Goal: Task Accomplishment & Management: Use online tool/utility

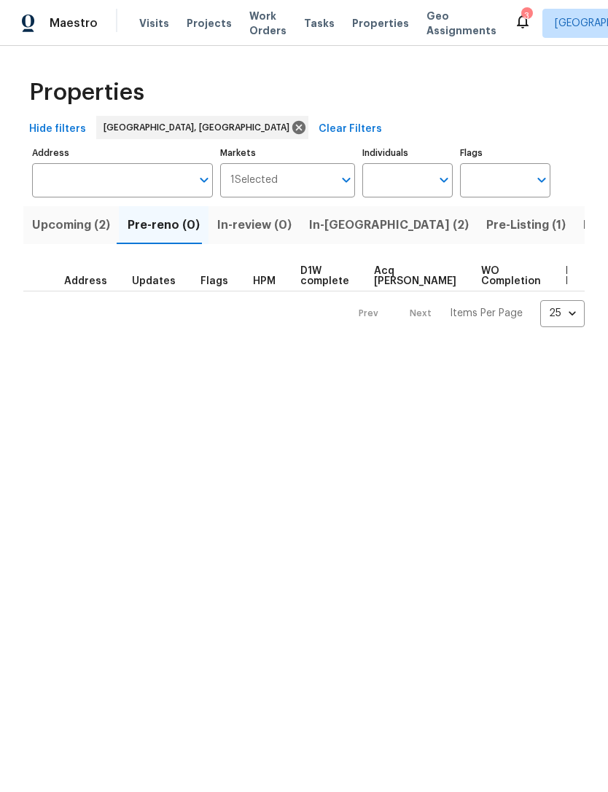
click at [322, 238] on button "In-[GEOGRAPHIC_DATA] (2)" at bounding box center [388, 225] width 177 height 38
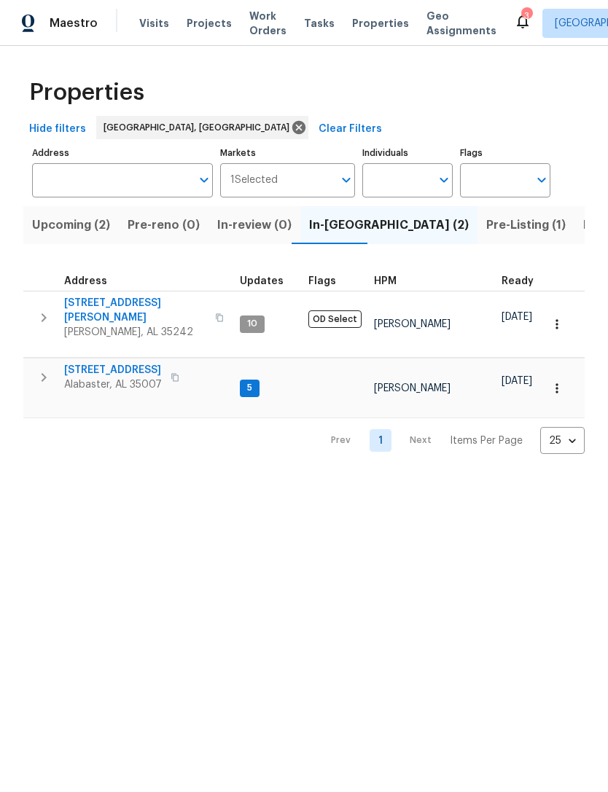
click at [133, 363] on span "121 Old Spanish Trl" at bounding box center [113, 370] width 98 height 15
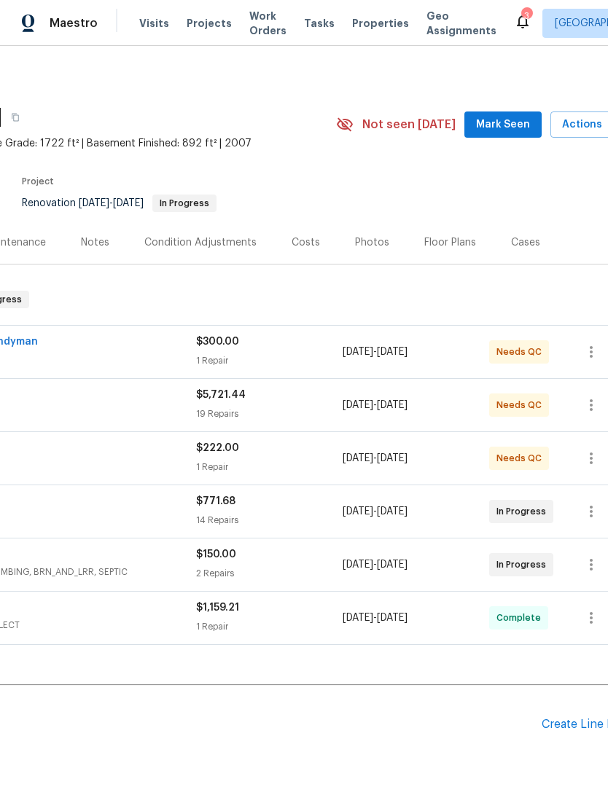
scroll to position [0, 193]
click at [571, 132] on span "Actions" at bounding box center [590, 125] width 58 height 18
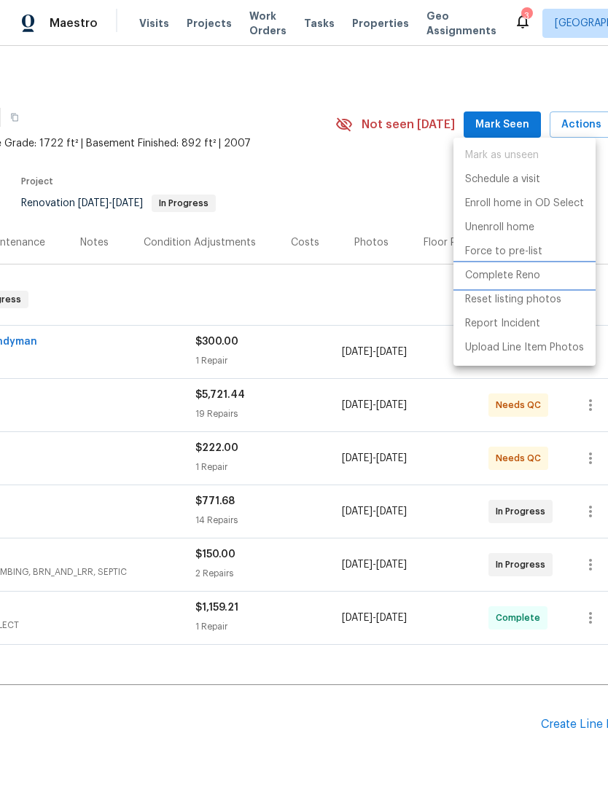
click at [511, 275] on p "Complete Reno" at bounding box center [502, 275] width 75 height 15
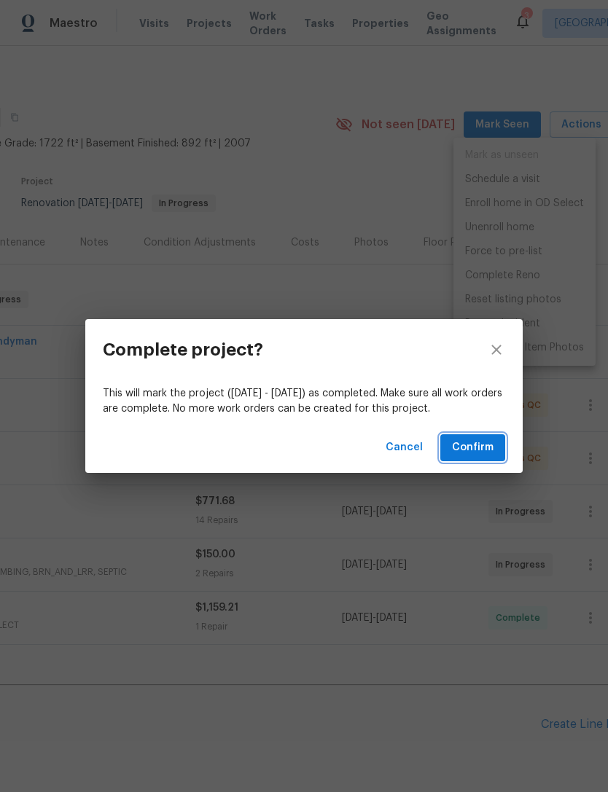
click at [479, 447] on span "Confirm" at bounding box center [473, 448] width 42 height 18
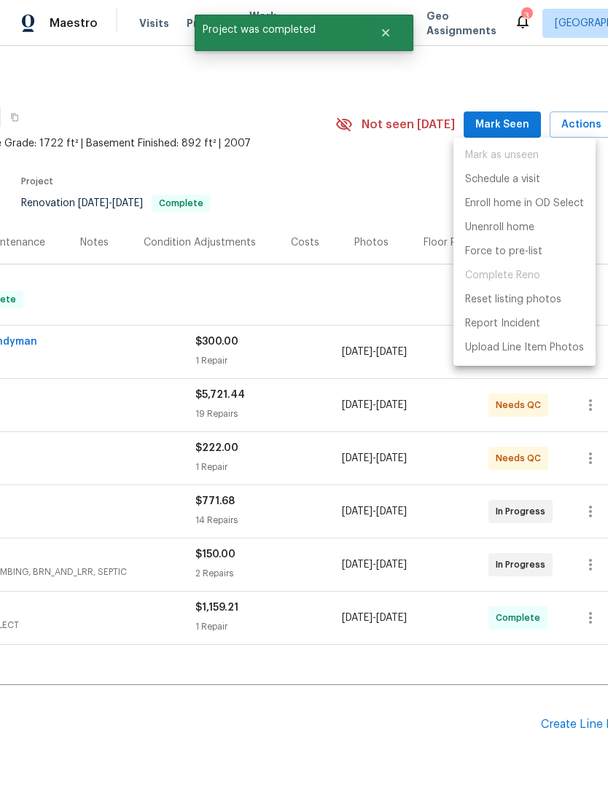
click at [368, 241] on div at bounding box center [304, 396] width 608 height 792
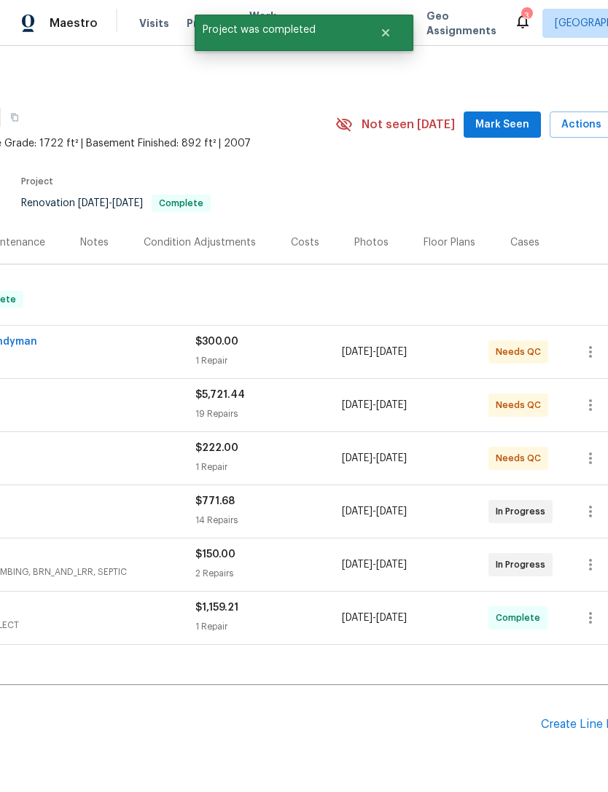
click at [363, 246] on div "Photos" at bounding box center [371, 242] width 34 height 15
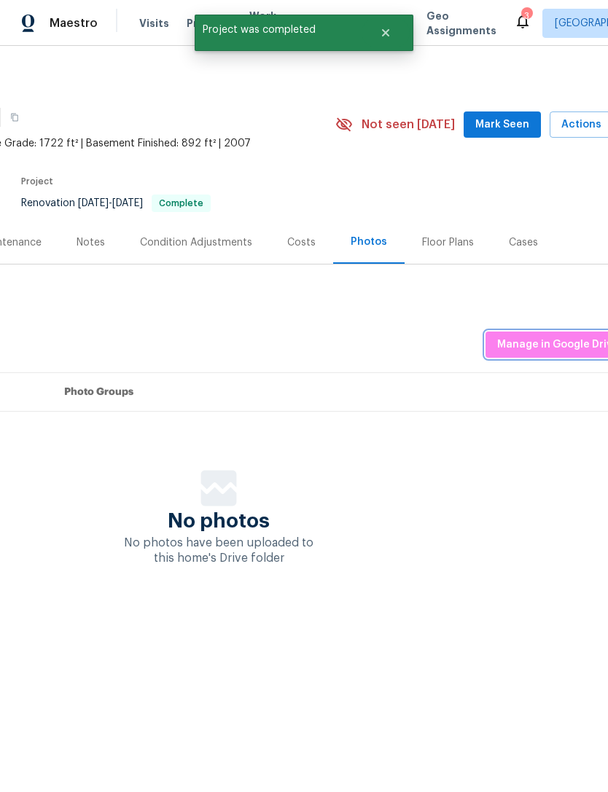
click at [567, 337] on span "Manage in Google Drive" at bounding box center [558, 345] width 122 height 18
